Goal: Navigation & Orientation: Find specific page/section

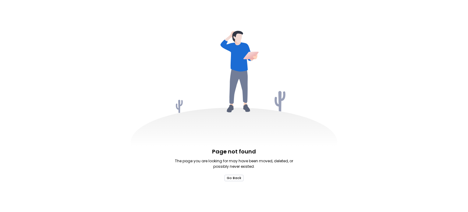
click at [234, 175] on button "Go Back" at bounding box center [234, 178] width 19 height 6
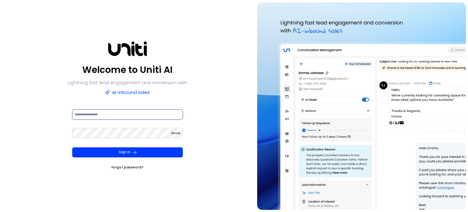
type input "**********"
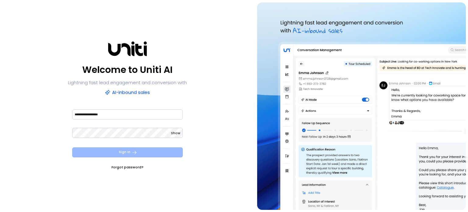
click at [115, 152] on button "Sign In" at bounding box center [127, 152] width 111 height 10
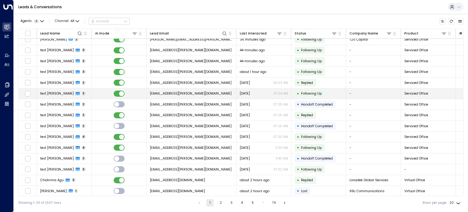
scroll to position [59, 0]
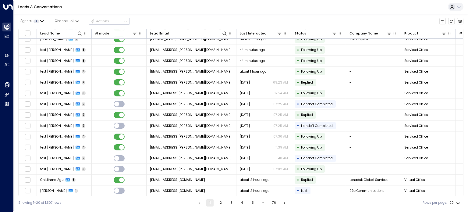
click at [219, 202] on button "2" at bounding box center [220, 202] width 7 height 7
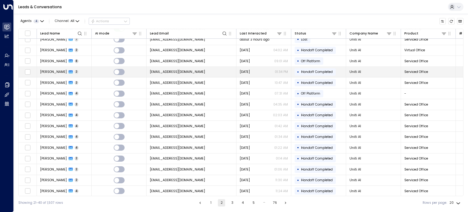
scroll to position [59, 0]
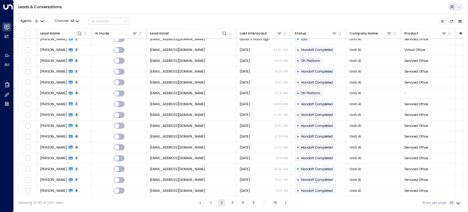
click at [231, 203] on button "3" at bounding box center [231, 202] width 7 height 7
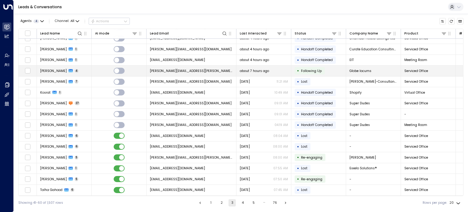
scroll to position [59, 0]
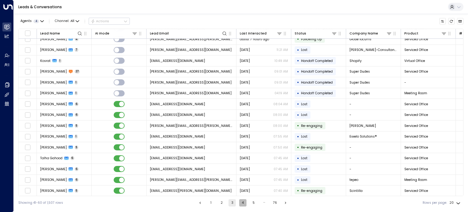
click at [241, 201] on button "4" at bounding box center [242, 202] width 7 height 7
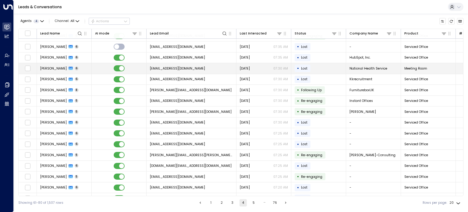
scroll to position [59, 0]
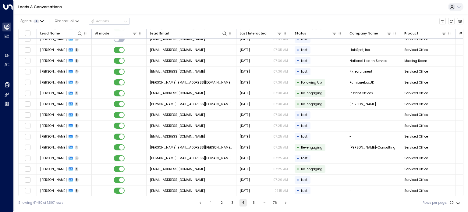
click at [253, 201] on button "5" at bounding box center [253, 202] width 7 height 7
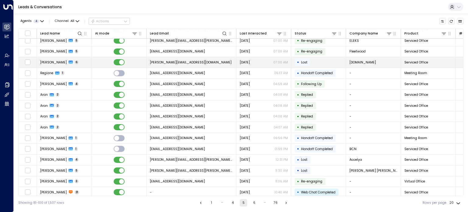
scroll to position [59, 0]
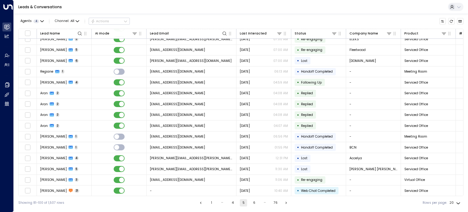
click at [253, 202] on button "6" at bounding box center [253, 202] width 7 height 7
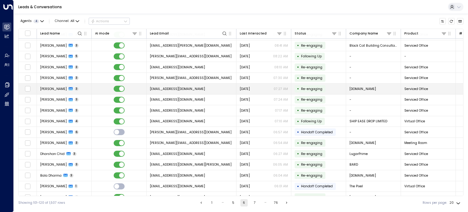
scroll to position [59, 0]
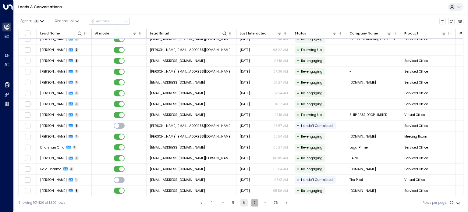
click at [254, 201] on button "7" at bounding box center [254, 202] width 7 height 7
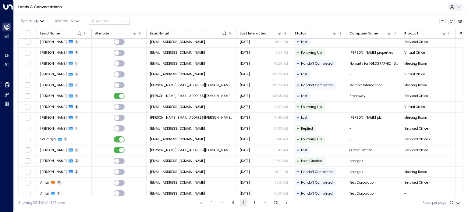
scroll to position [59, 0]
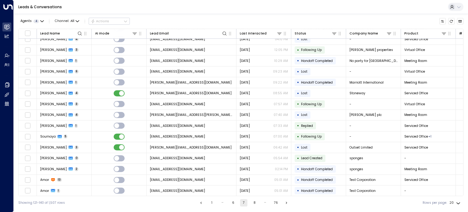
click at [254, 203] on button "8" at bounding box center [254, 202] width 7 height 7
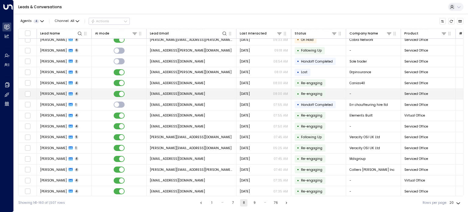
scroll to position [59, 0]
